Goal: Transaction & Acquisition: Purchase product/service

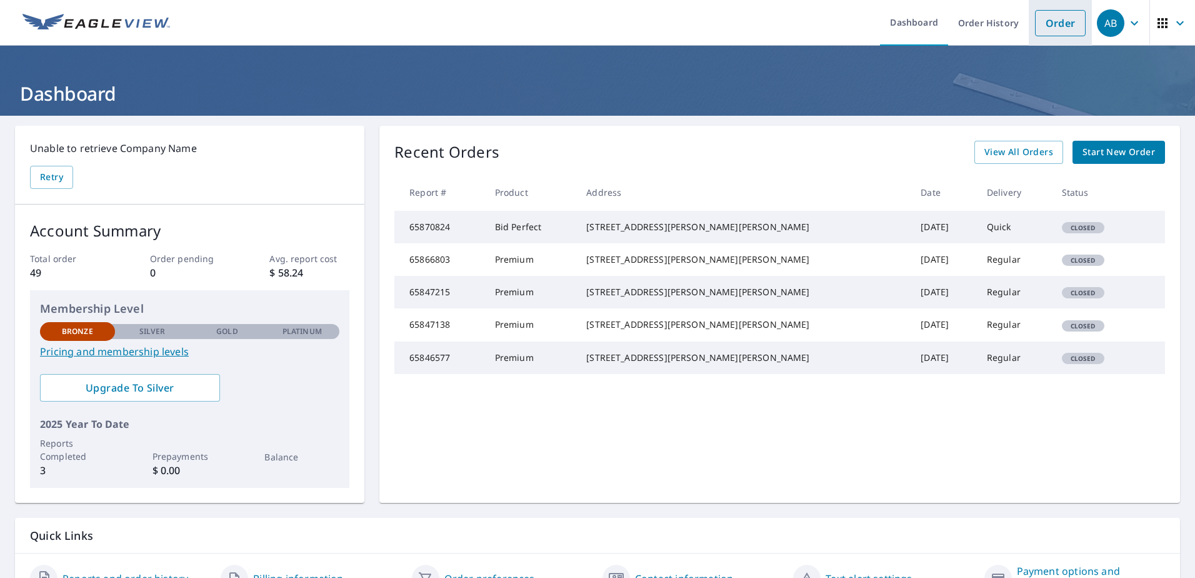
click at [1051, 28] on link "Order" at bounding box center [1060, 23] width 51 height 26
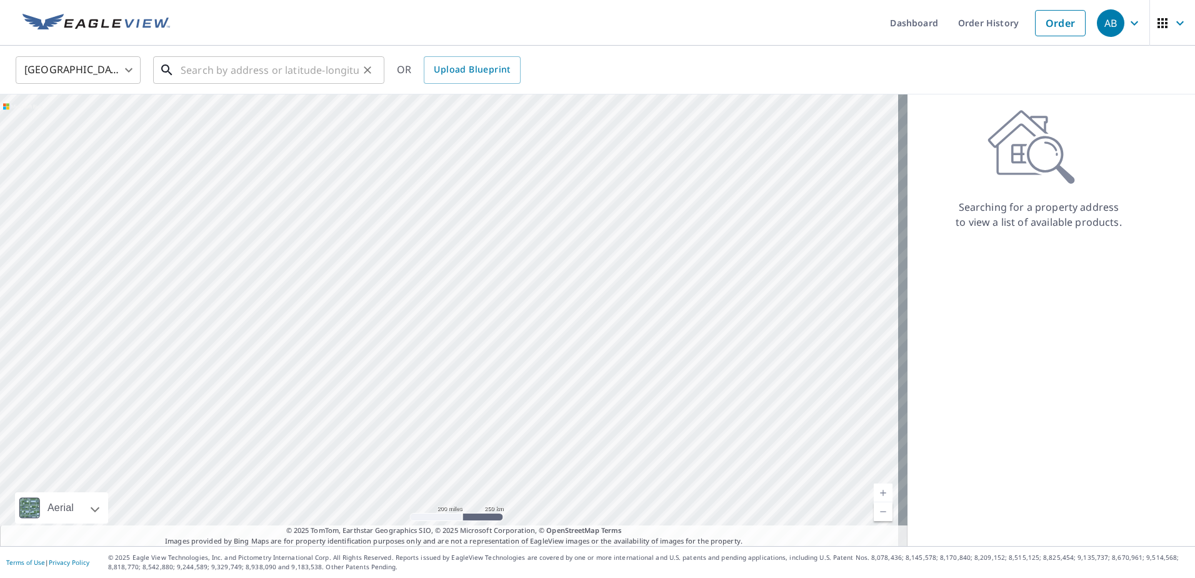
click at [229, 71] on input "text" at bounding box center [270, 70] width 178 height 35
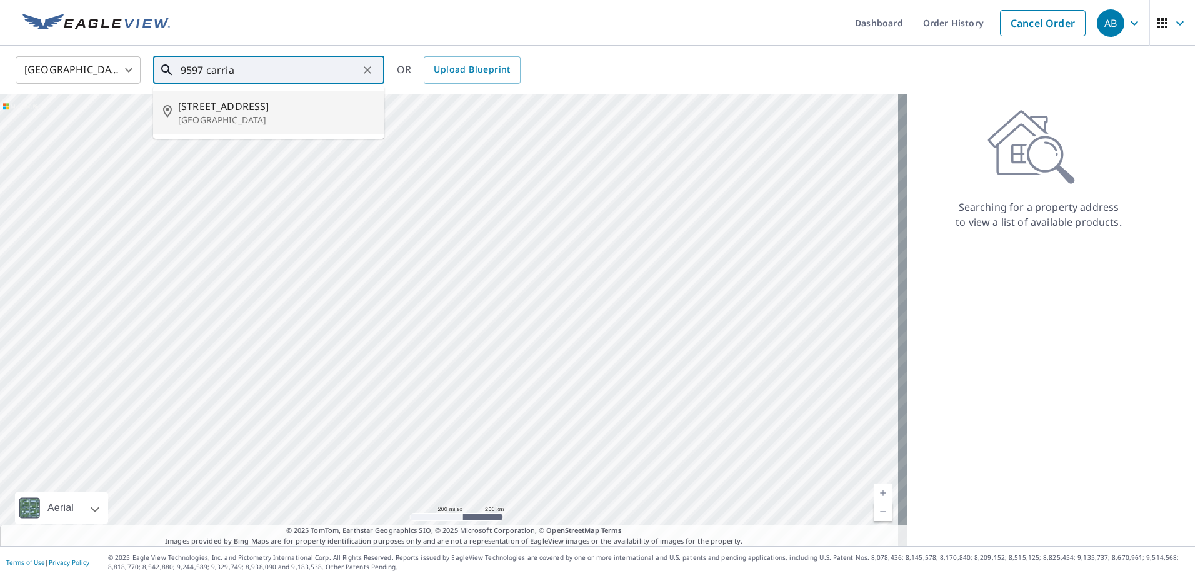
click at [248, 109] on span "[STREET_ADDRESS]" at bounding box center [276, 106] width 196 height 15
type input "[STREET_ADDRESS]"
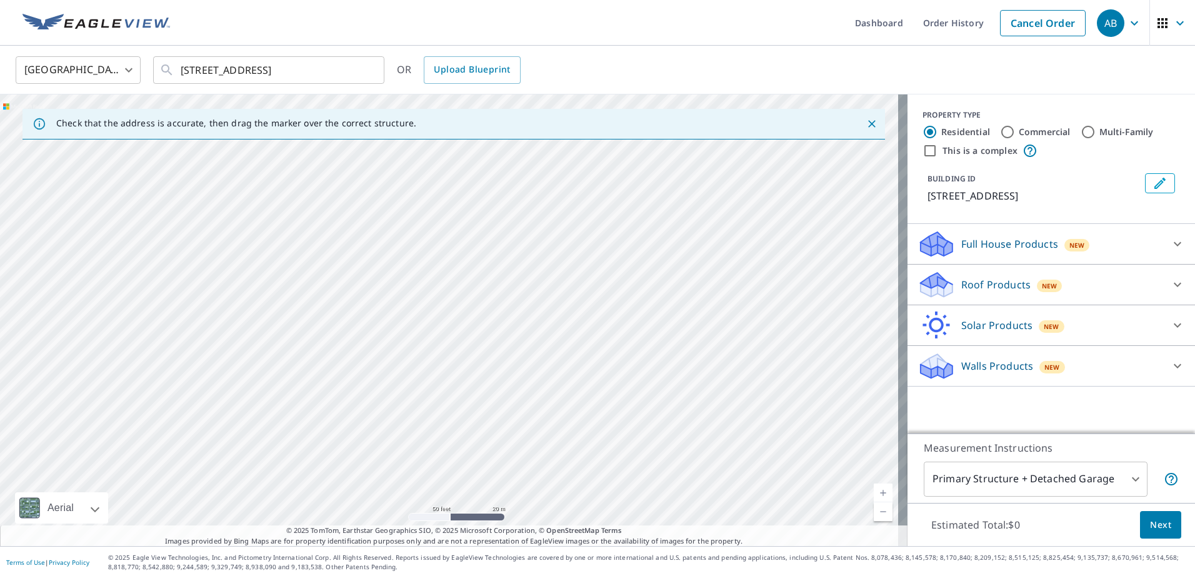
drag, startPoint x: 414, startPoint y: 173, endPoint x: 577, endPoint y: 503, distance: 367.9
click at [579, 520] on div "[STREET_ADDRESS]" at bounding box center [454, 319] width 908 height 451
drag, startPoint x: 561, startPoint y: 441, endPoint x: 532, endPoint y: 93, distance: 349.3
click at [532, 93] on div "[GEOGRAPHIC_DATA] US ​ [STREET_ADDRESS] ​ OR Upload Blueprint Check that the ad…" at bounding box center [597, 296] width 1195 height 500
click at [516, 139] on div "Check that the address is accurate, then drag the marker over the correct struc…" at bounding box center [454, 124] width 863 height 31
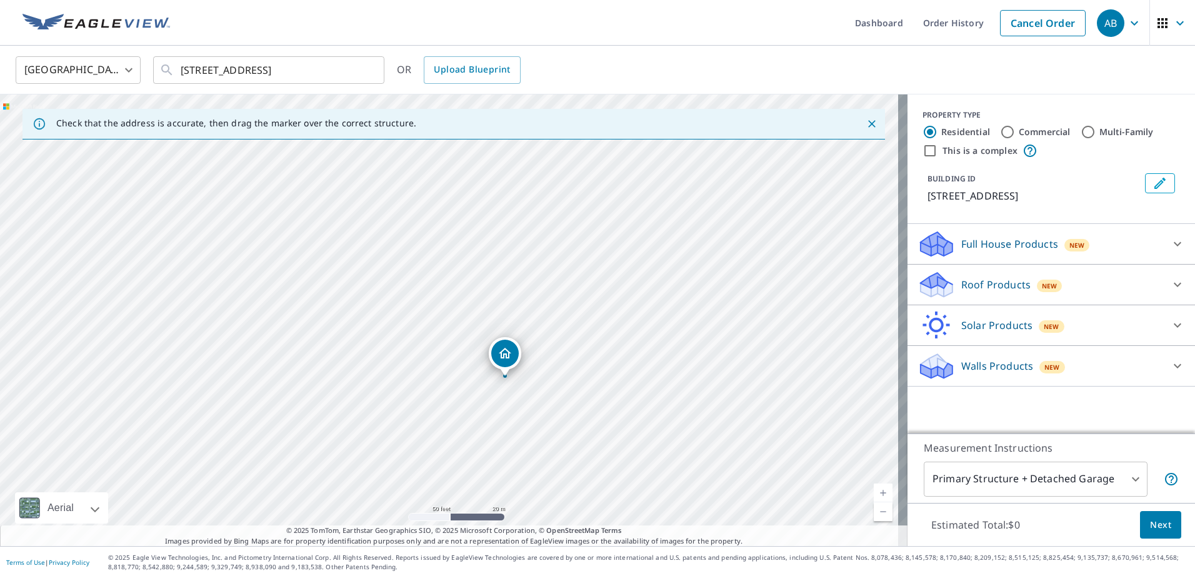
click at [535, 161] on div "[STREET_ADDRESS]" at bounding box center [454, 319] width 908 height 451
click at [888, 69] on div "[GEOGRAPHIC_DATA] [GEOGRAPHIC_DATA] ​ [STREET_ADDRESS] ​ OR Upload Blueprint" at bounding box center [593, 69] width 1174 height 29
click at [866, 119] on icon "Close" at bounding box center [872, 124] width 13 height 13
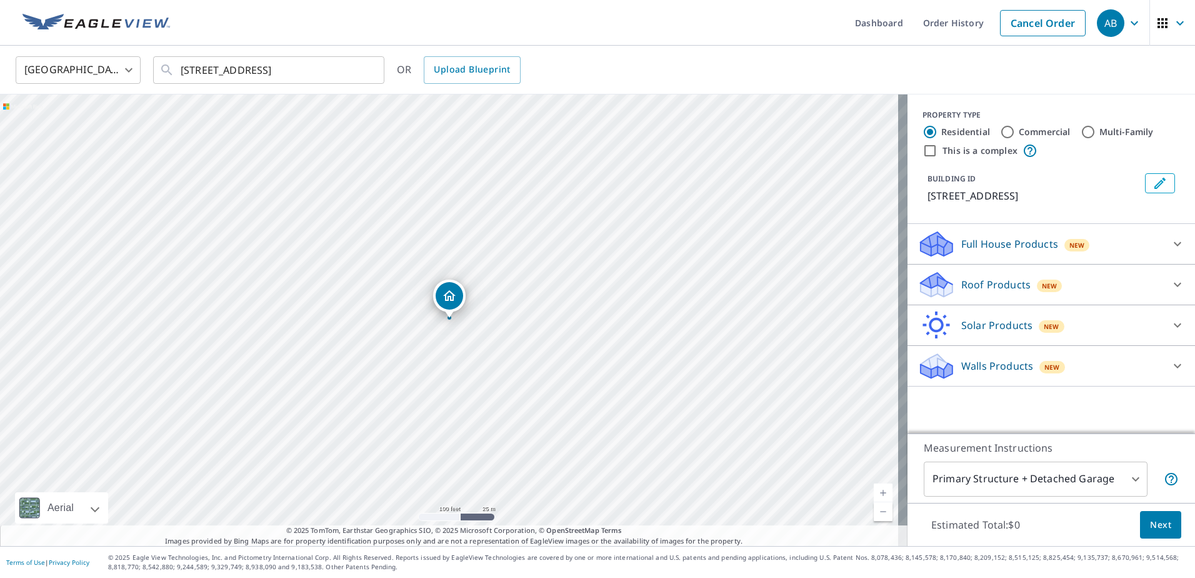
click at [988, 287] on p "Roof Products" at bounding box center [995, 284] width 69 height 15
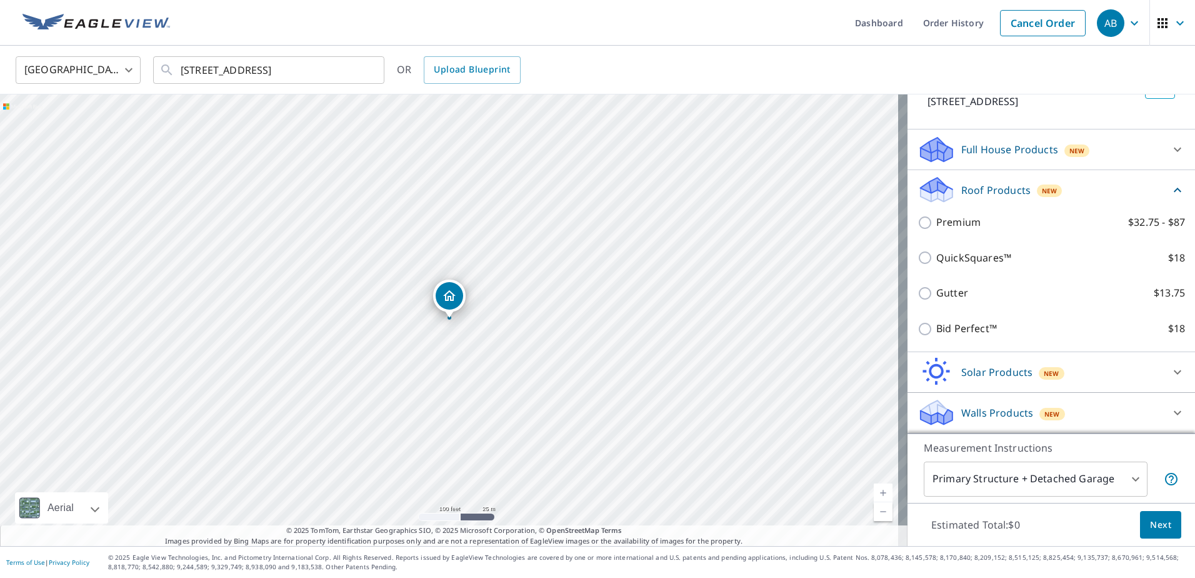
scroll to position [109, 0]
click at [1154, 521] on span "Next" at bounding box center [1160, 525] width 21 height 16
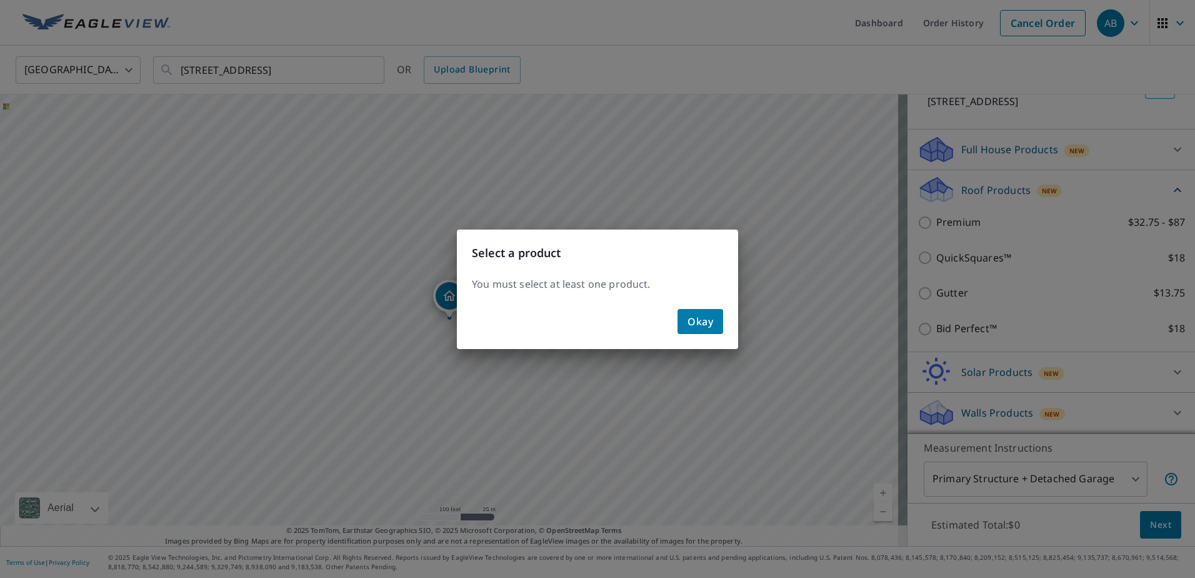
click at [696, 314] on span "Okay" at bounding box center [701, 322] width 26 height 18
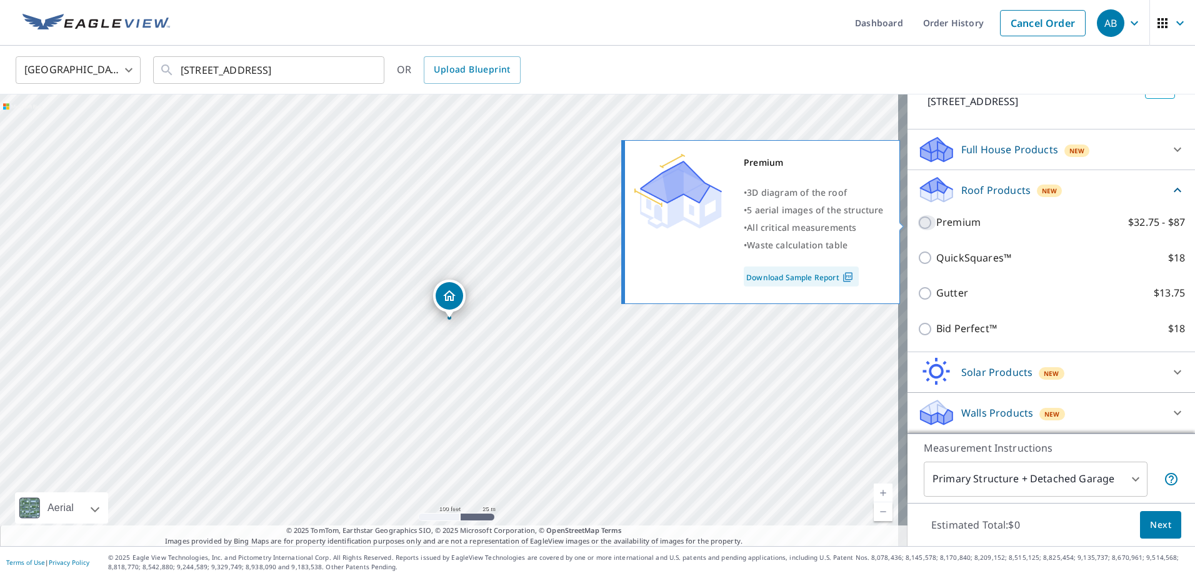
click at [918, 220] on input "Premium $32.75 - $87" at bounding box center [927, 222] width 19 height 15
checkbox input "true"
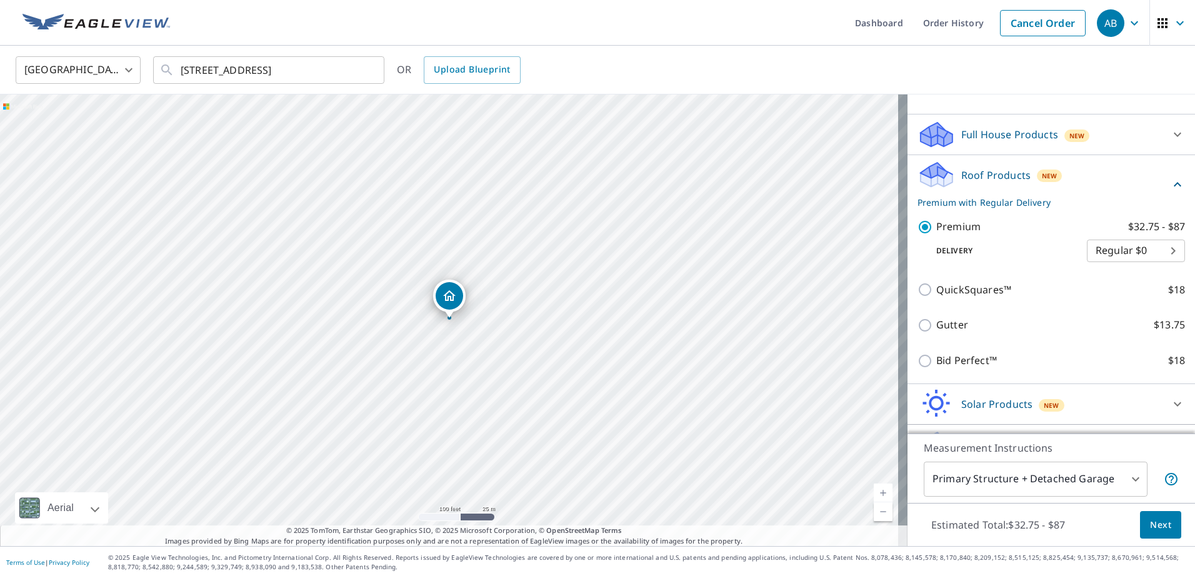
click at [1153, 523] on span "Next" at bounding box center [1160, 525] width 21 height 16
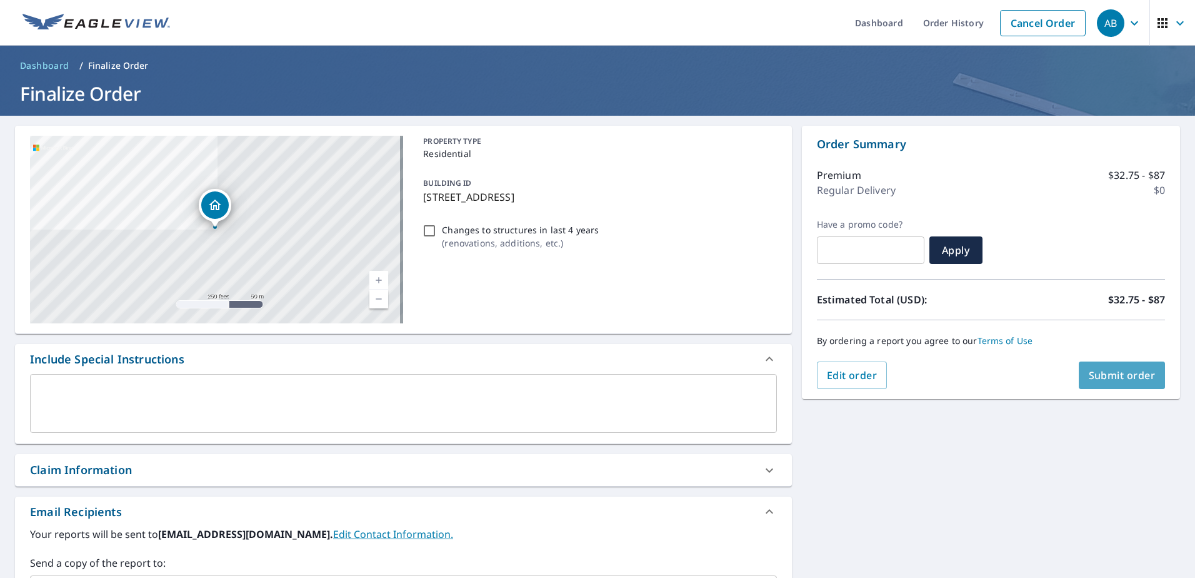
click at [1123, 370] on span "Submit order" at bounding box center [1122, 375] width 67 height 14
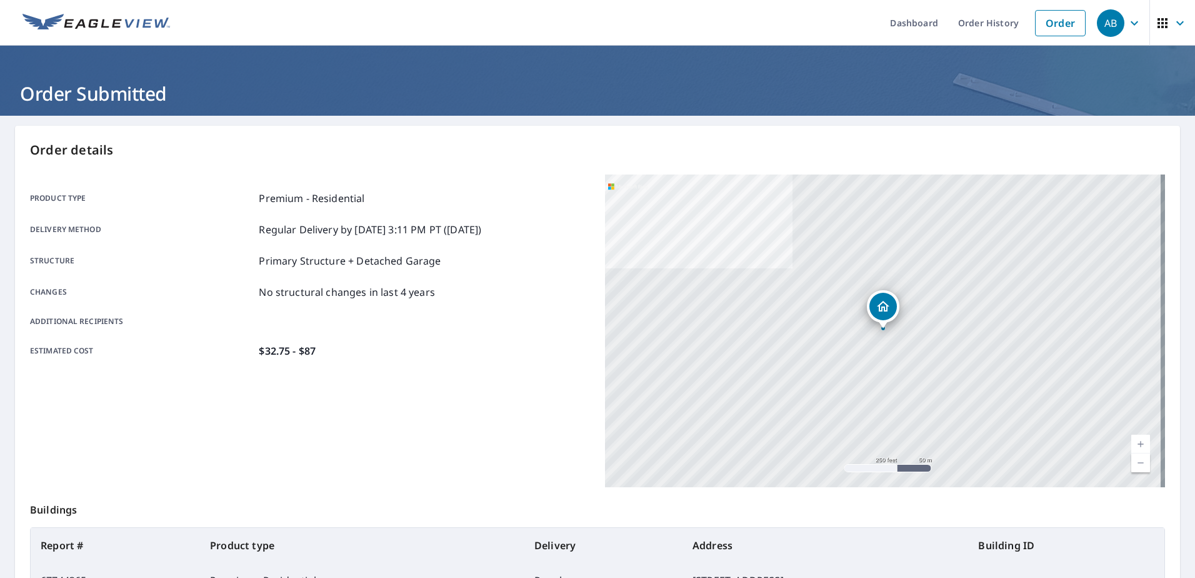
click at [1173, 23] on icon "button" at bounding box center [1180, 23] width 15 height 15
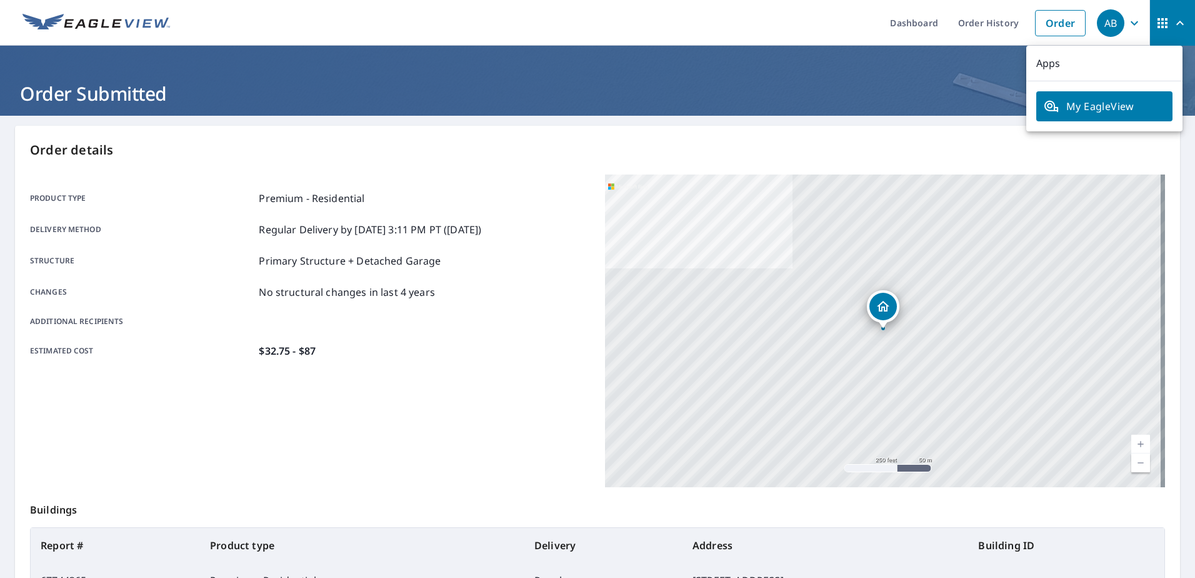
click at [931, 148] on p "Order details" at bounding box center [597, 150] width 1135 height 19
